Goal: Navigation & Orientation: Find specific page/section

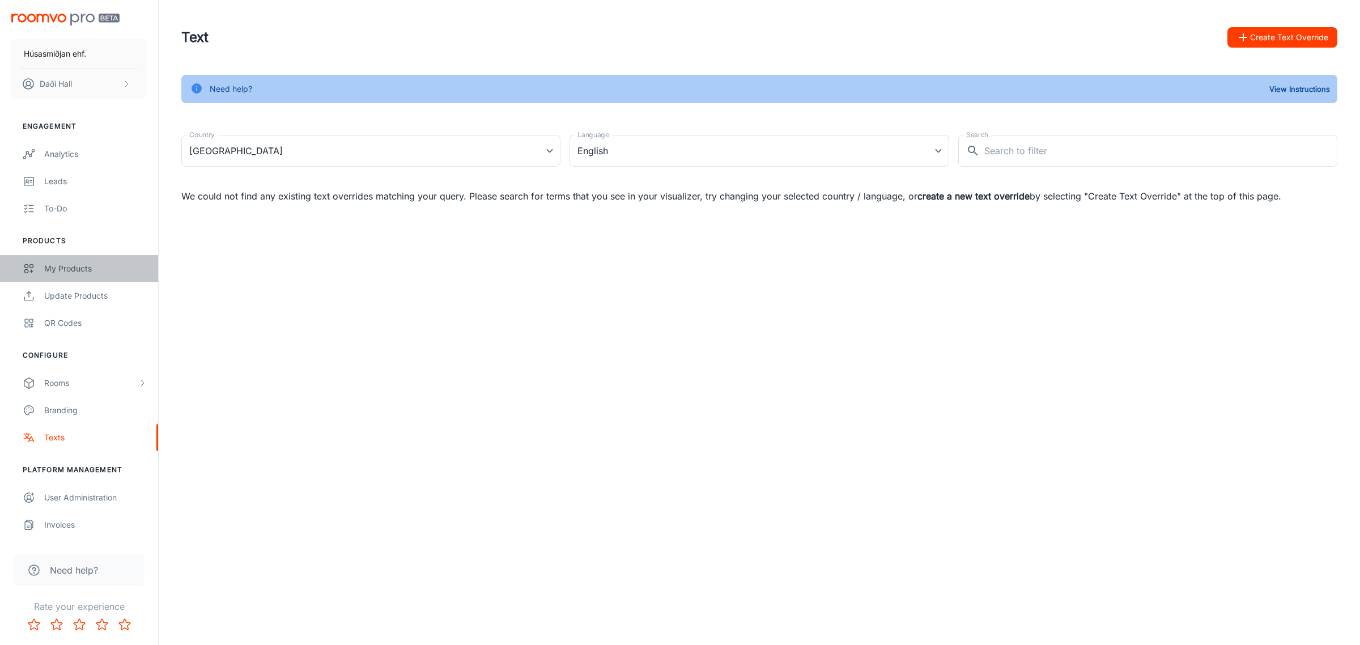
click at [86, 273] on div "My Products" at bounding box center [95, 268] width 103 height 12
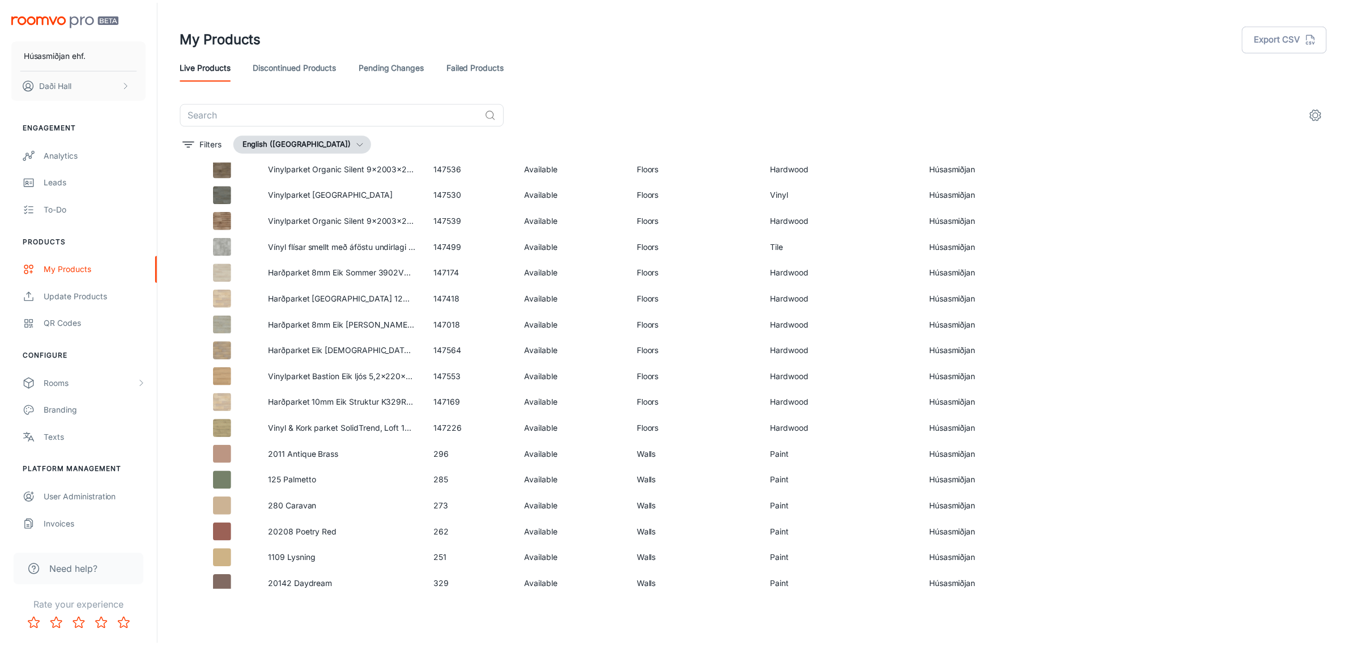
scroll to position [623, 0]
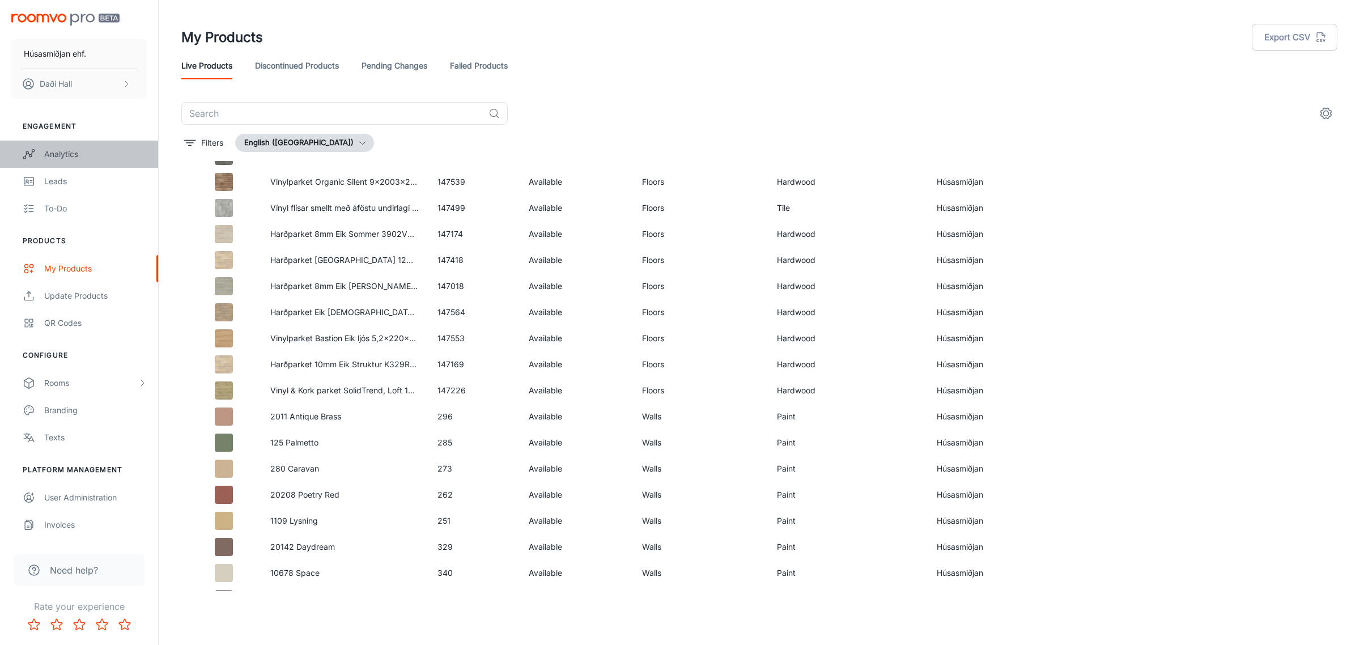
click at [40, 148] on link "Analytics" at bounding box center [79, 154] width 158 height 27
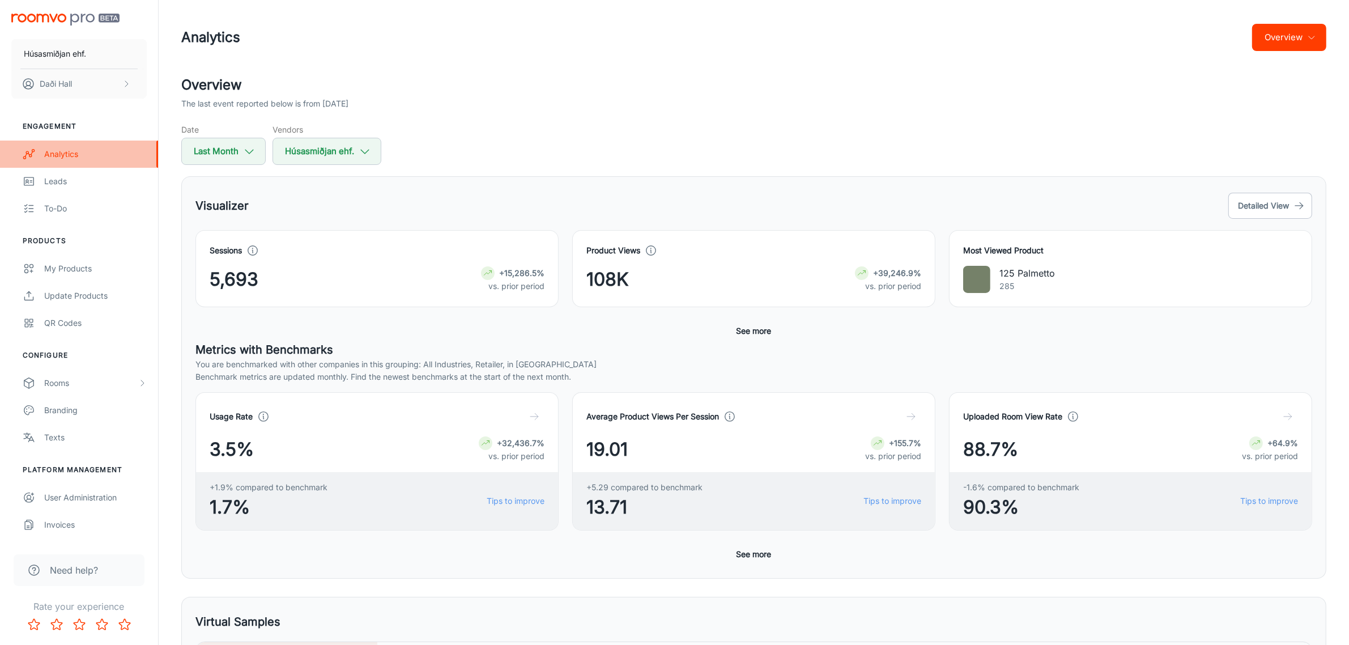
click at [63, 151] on div "Analytics" at bounding box center [95, 154] width 103 height 12
click at [80, 273] on div "My Products" at bounding box center [95, 268] width 103 height 12
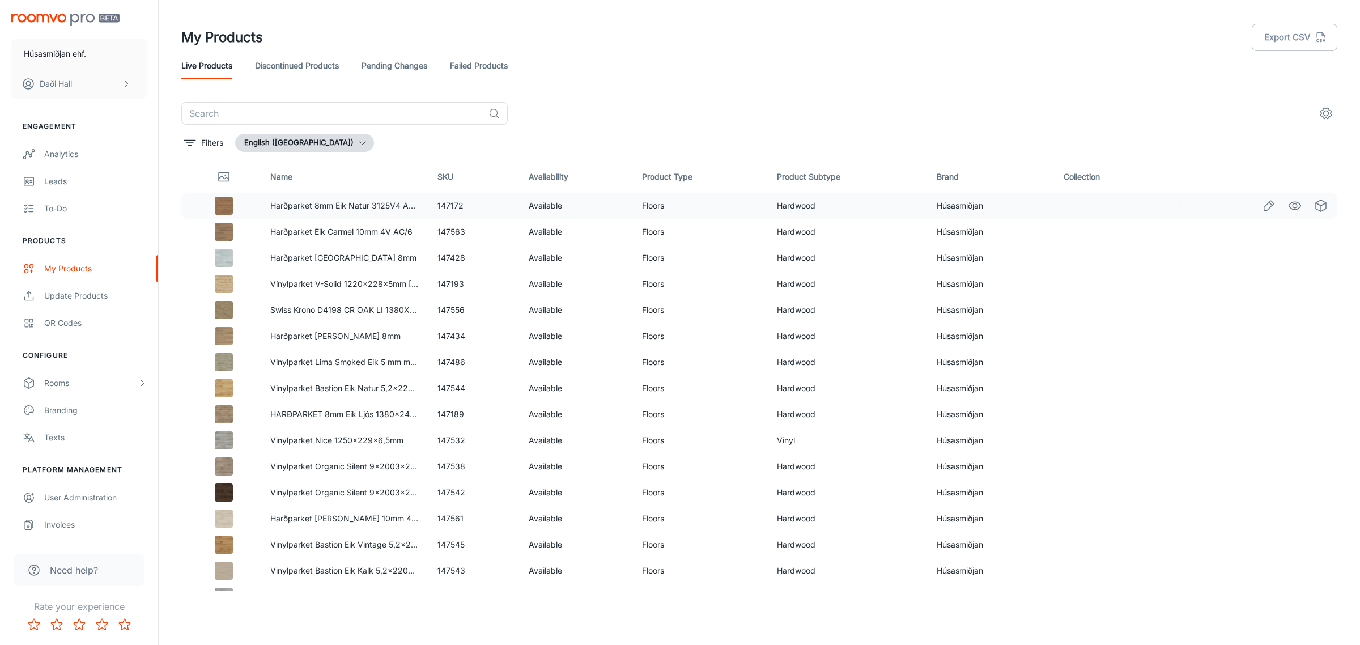
click at [455, 202] on td "147172" at bounding box center [473, 206] width 91 height 26
copy td "147172"
click at [347, 203] on link "Harðparket 8mm Eik Natur 3125V4 AC/4 Krono G5" at bounding box center [364, 206] width 188 height 10
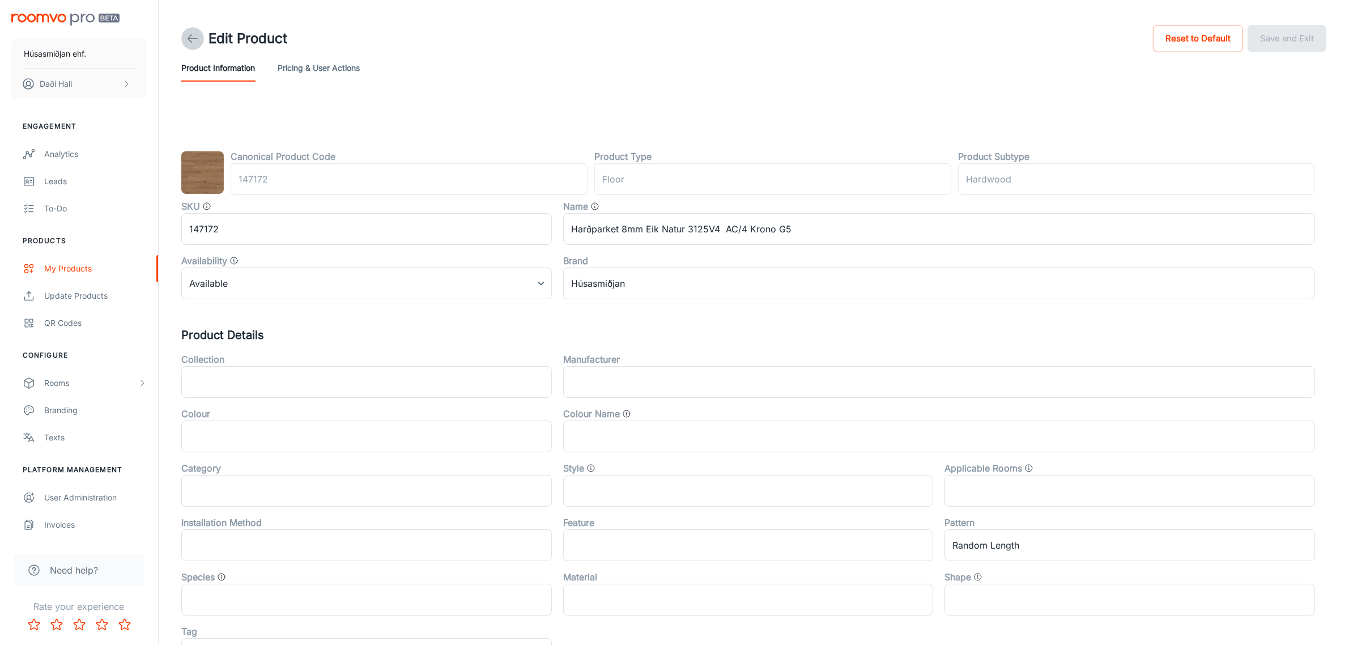
click at [193, 32] on icon at bounding box center [193, 39] width 14 height 14
